Goal: Task Accomplishment & Management: Use online tool/utility

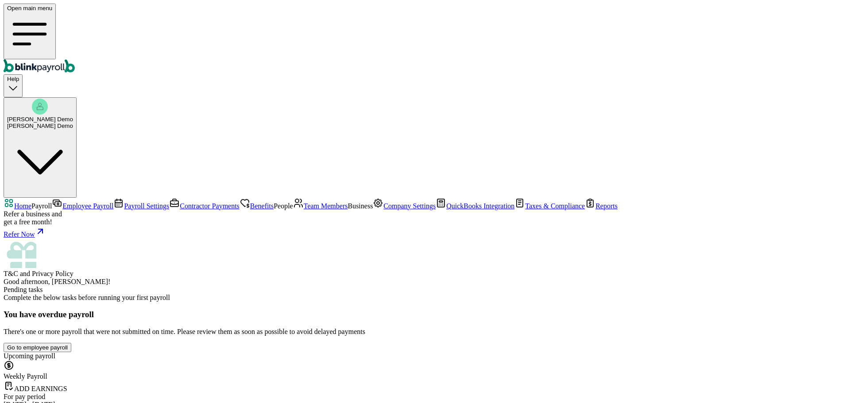
click at [124, 202] on span "Payroll Settings" at bounding box center [146, 206] width 45 height 8
click at [62, 202] on span "Employee Payroll" at bounding box center [87, 206] width 51 height 8
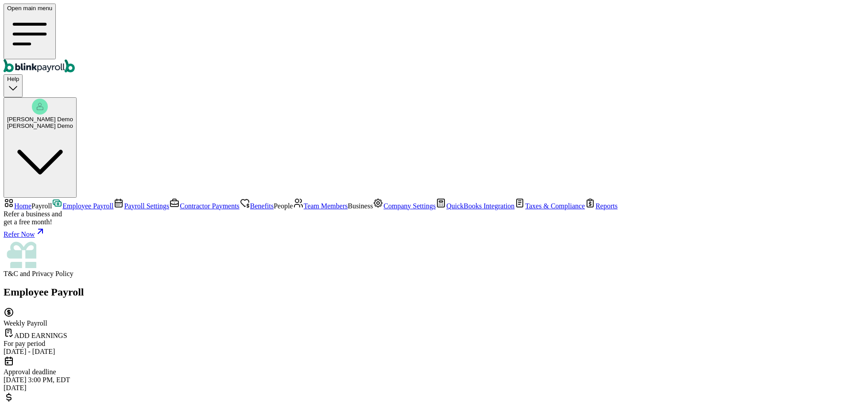
click at [31, 202] on link "Home" at bounding box center [18, 206] width 28 height 8
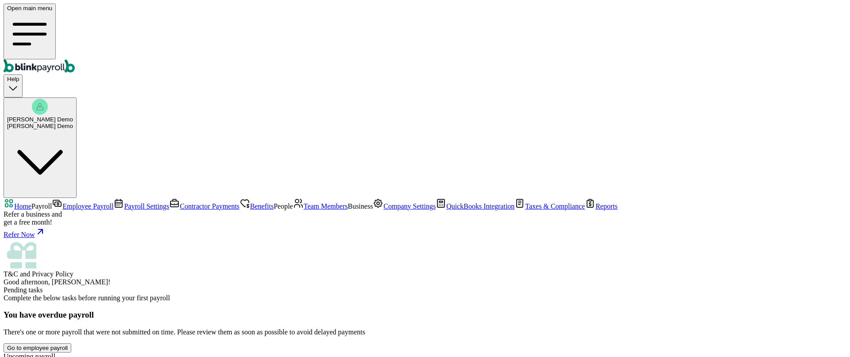
scroll to position [89, 0]
click at [373, 202] on link "Company Settings" at bounding box center [404, 206] width 63 height 8
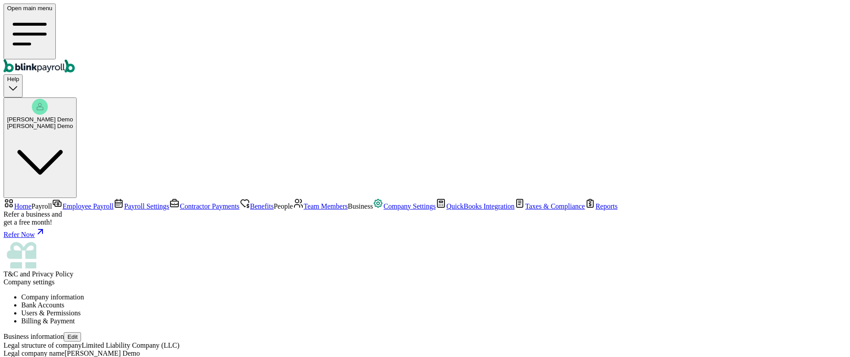
click at [223, 301] on li "Bank Accounts" at bounding box center [433, 305] width 825 height 8
click at [191, 293] on li "Company information" at bounding box center [433, 297] width 825 height 8
click at [281, 309] on li "Users & Permissions" at bounding box center [433, 313] width 825 height 8
click at [120, 339] on span "Invite a new user" at bounding box center [97, 342] width 45 height 7
click at [595, 210] on span "Reports" at bounding box center [606, 206] width 22 height 8
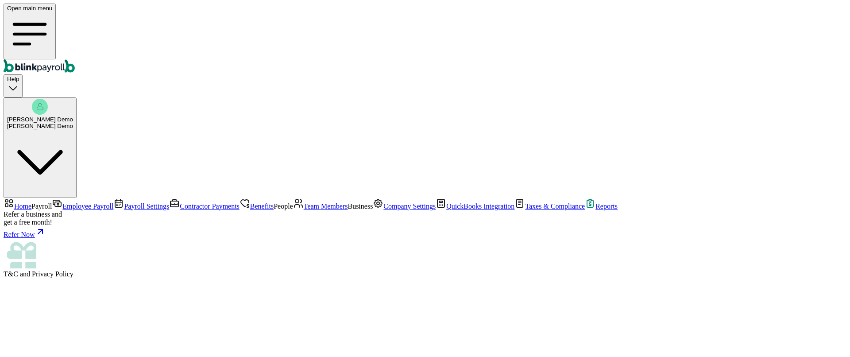
click at [304, 202] on span "Team Members" at bounding box center [326, 206] width 44 height 8
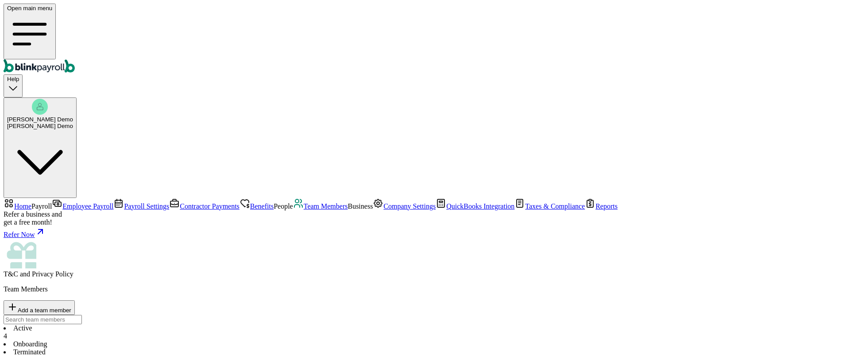
click at [71, 307] on span "Add a team member" at bounding box center [45, 310] width 54 height 7
click at [180, 202] on span "Contractor Payments" at bounding box center [210, 206] width 60 height 8
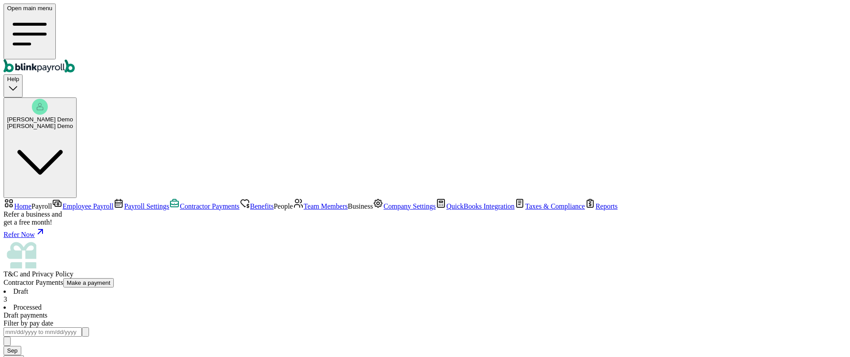
click at [31, 202] on span "Home" at bounding box center [22, 206] width 17 height 8
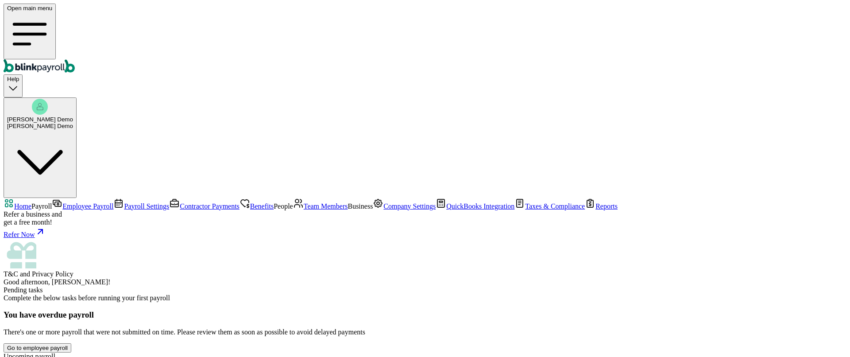
scroll to position [135, 0]
select select "direct_deposit"
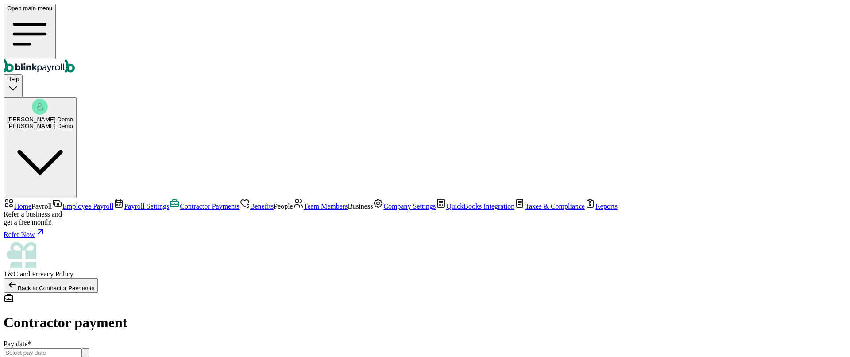
scroll to position [69, 0]
checkbox input "false"
type input "0.00"
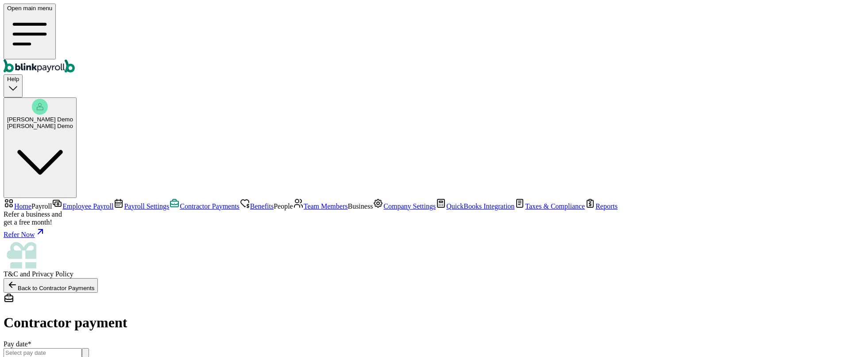
checkbox input "true"
drag, startPoint x: 427, startPoint y: 232, endPoint x: 378, endPoint y: 218, distance: 51.1
type input "30.00"
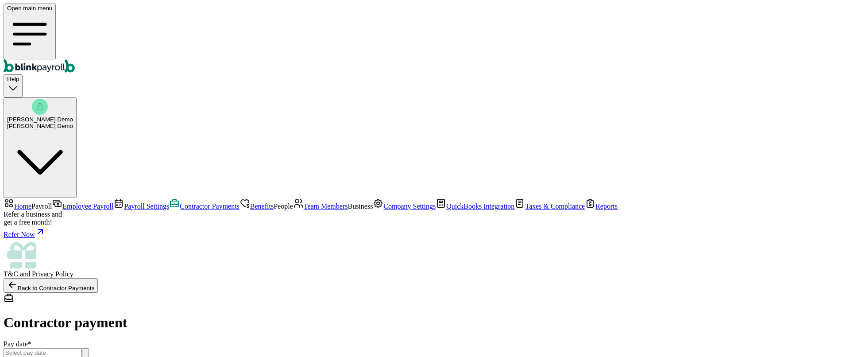
type input "40.00"
click at [82, 348] on input "text" at bounding box center [43, 352] width 78 height 9
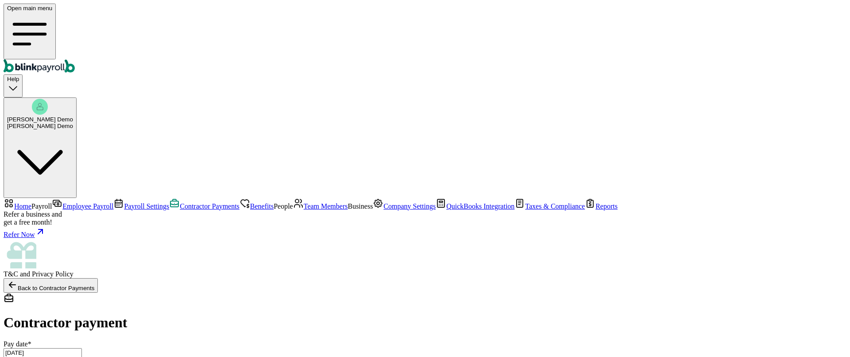
type input "[DATE] ~ [DATE]"
drag, startPoint x: 174, startPoint y: 139, endPoint x: 126, endPoint y: 137, distance: 48.8
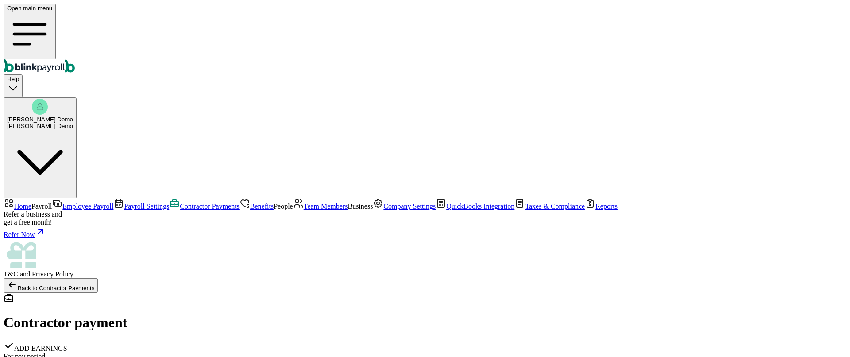
drag, startPoint x: 528, startPoint y: 167, endPoint x: 572, endPoint y: 167, distance: 44.3
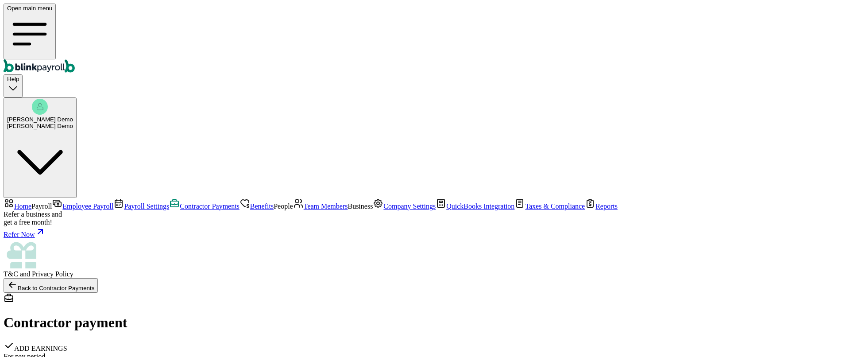
checkbox input "true"
drag, startPoint x: 520, startPoint y: 162, endPoint x: 566, endPoint y: 165, distance: 45.2
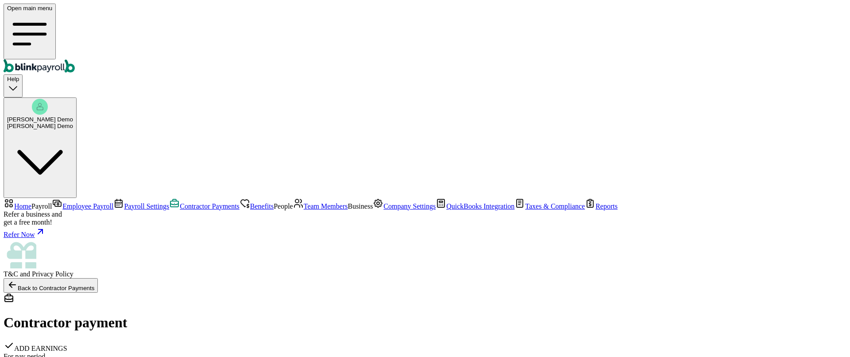
click at [62, 202] on span "Employee Payroll" at bounding box center [87, 206] width 51 height 8
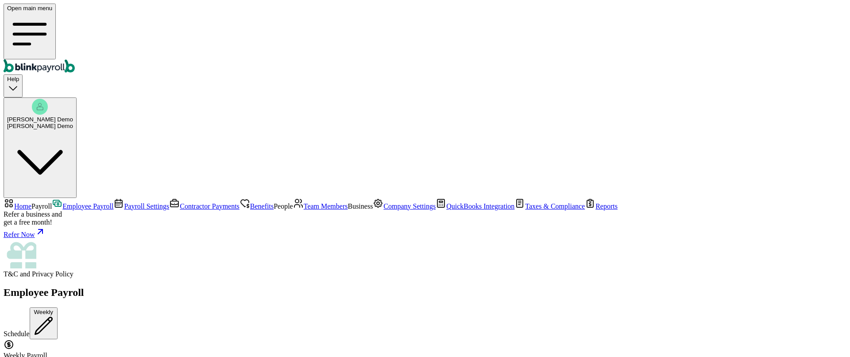
click at [304, 202] on span "Team Members" at bounding box center [326, 206] width 44 height 8
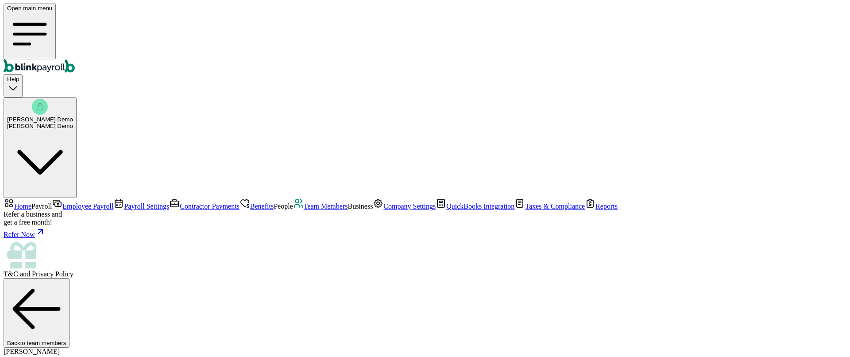
click at [31, 202] on span "Home" at bounding box center [22, 206] width 17 height 8
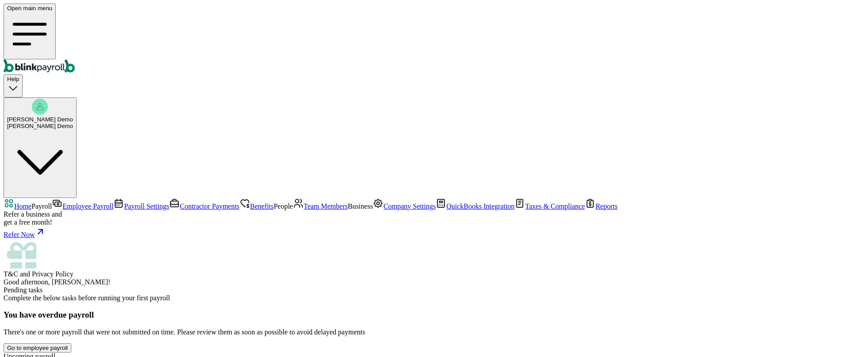
click at [180, 202] on span "Contractor Payments" at bounding box center [210, 206] width 60 height 8
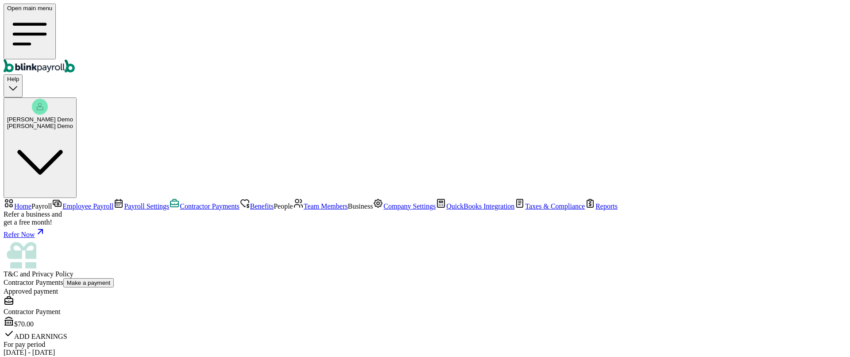
click at [304, 202] on span "Team Members" at bounding box center [326, 206] width 44 height 8
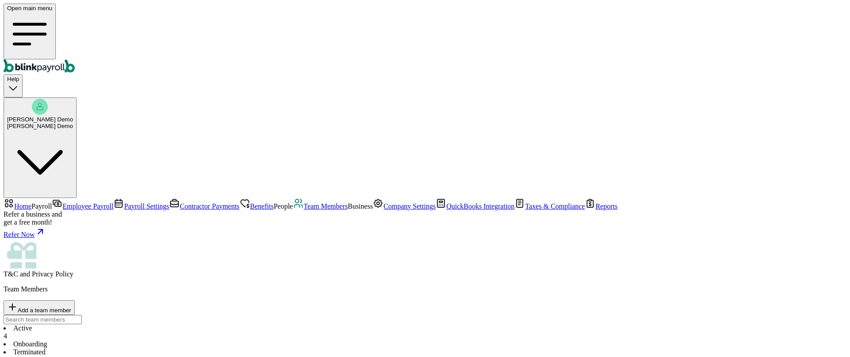
click at [293, 202] on link "Team Members" at bounding box center [320, 206] width 55 height 8
click at [69, 202] on span "Employee Payroll" at bounding box center [87, 206] width 51 height 8
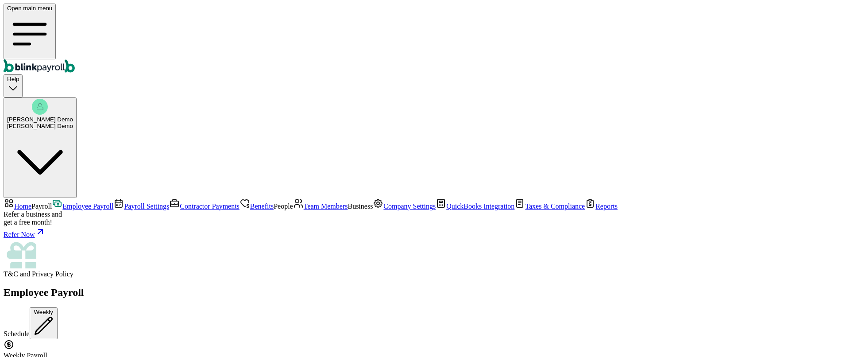
click at [31, 202] on span "Home" at bounding box center [22, 206] width 17 height 8
